Goal: Transaction & Acquisition: Download file/media

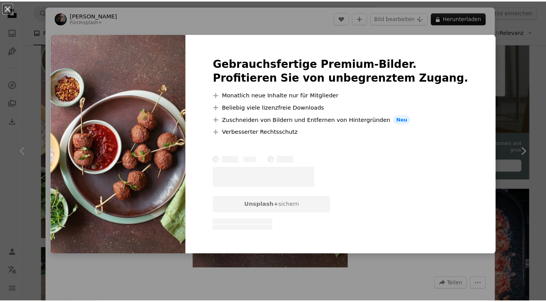
scroll to position [14, 0]
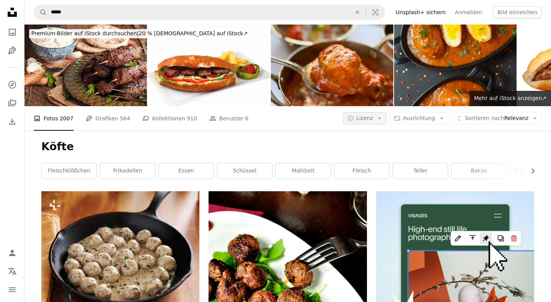
click at [378, 115] on icon "Arrow down" at bounding box center [379, 118] width 7 height 7
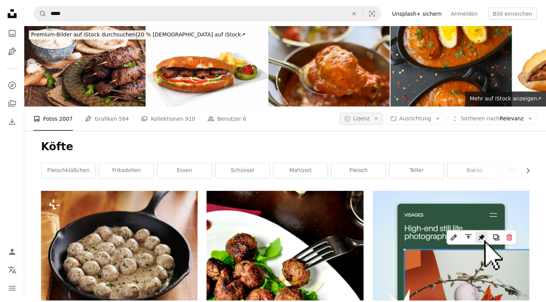
scroll to position [3359, 0]
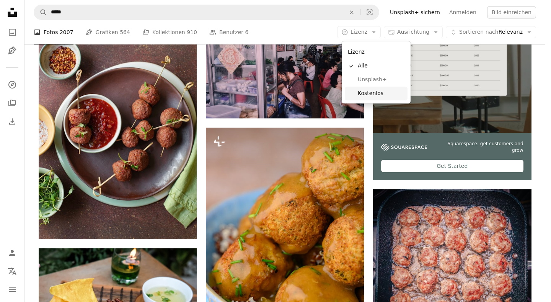
click at [362, 91] on span "Kostenlos" at bounding box center [381, 94] width 47 height 8
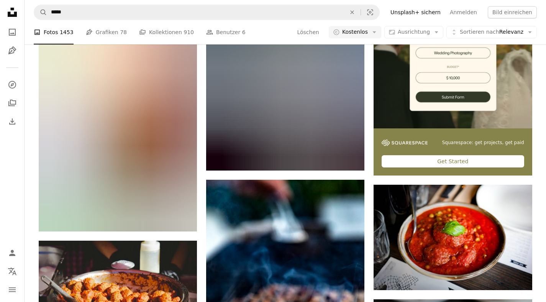
scroll to position [5566, 0]
